Goal: Transaction & Acquisition: Purchase product/service

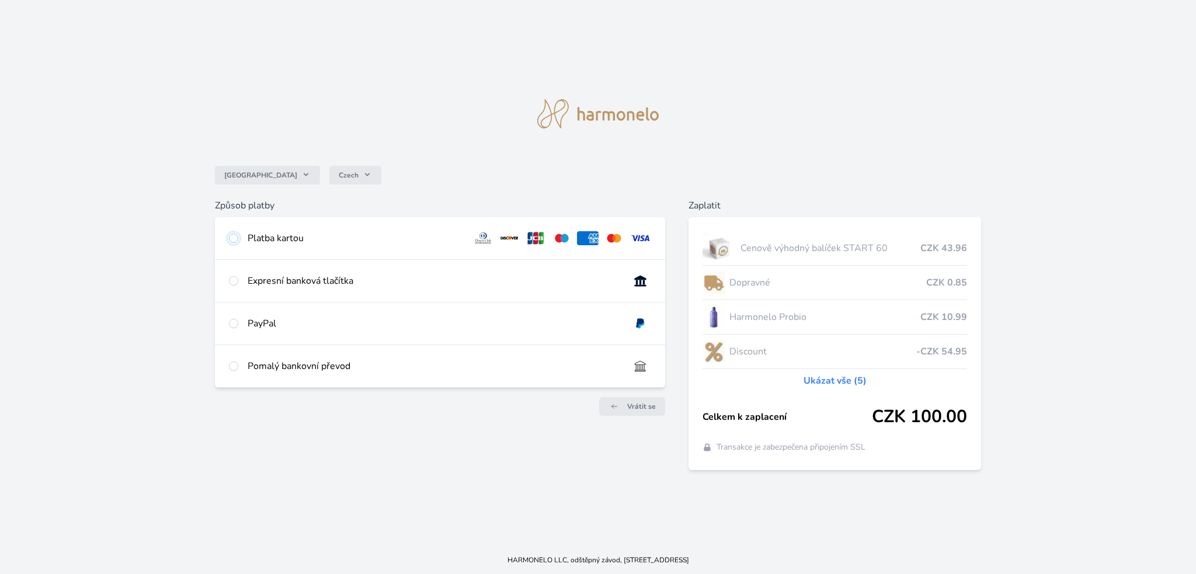
click at [232, 238] on input "radio" at bounding box center [233, 238] width 9 height 9
radio input "true"
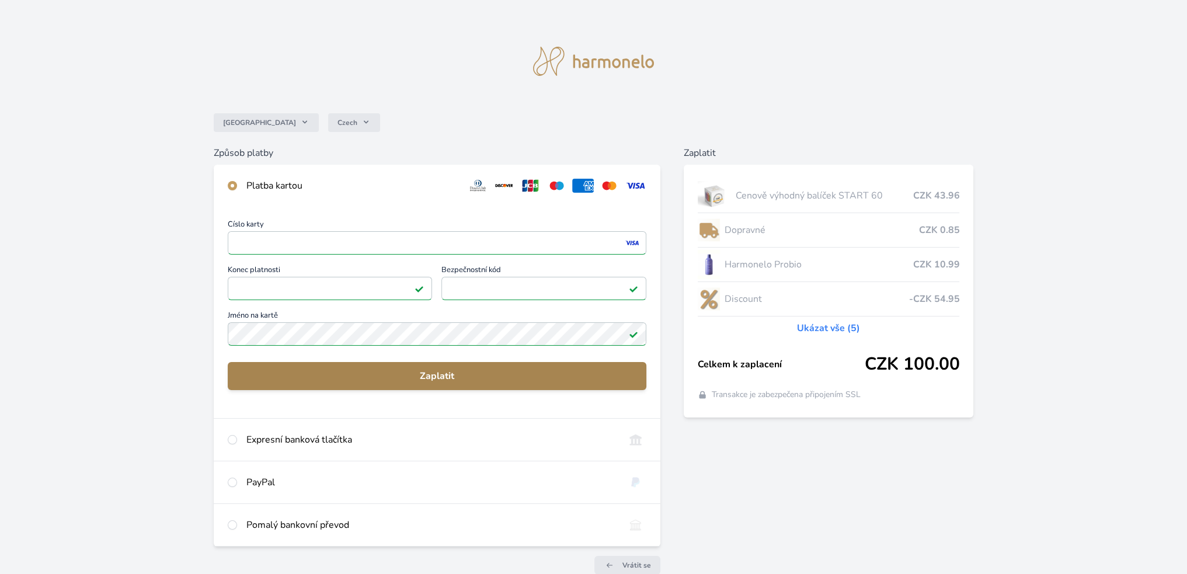
click at [450, 375] on span "Zaplatit" at bounding box center [437, 376] width 400 height 14
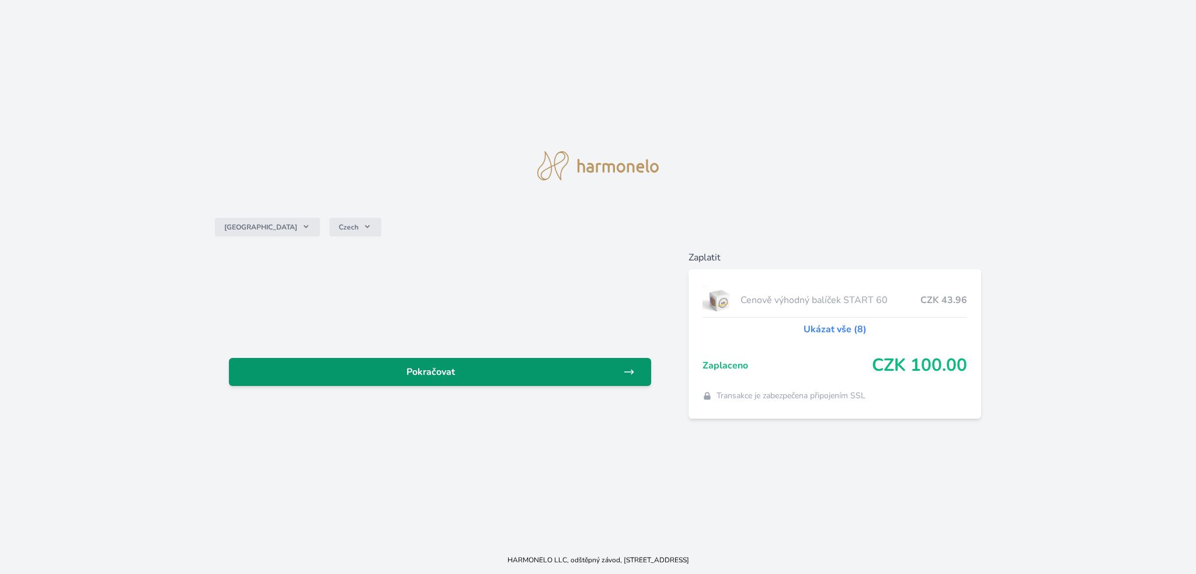
click at [475, 370] on span "Pokračovat" at bounding box center [430, 372] width 385 height 14
